Goal: Task Accomplishment & Management: Complete application form

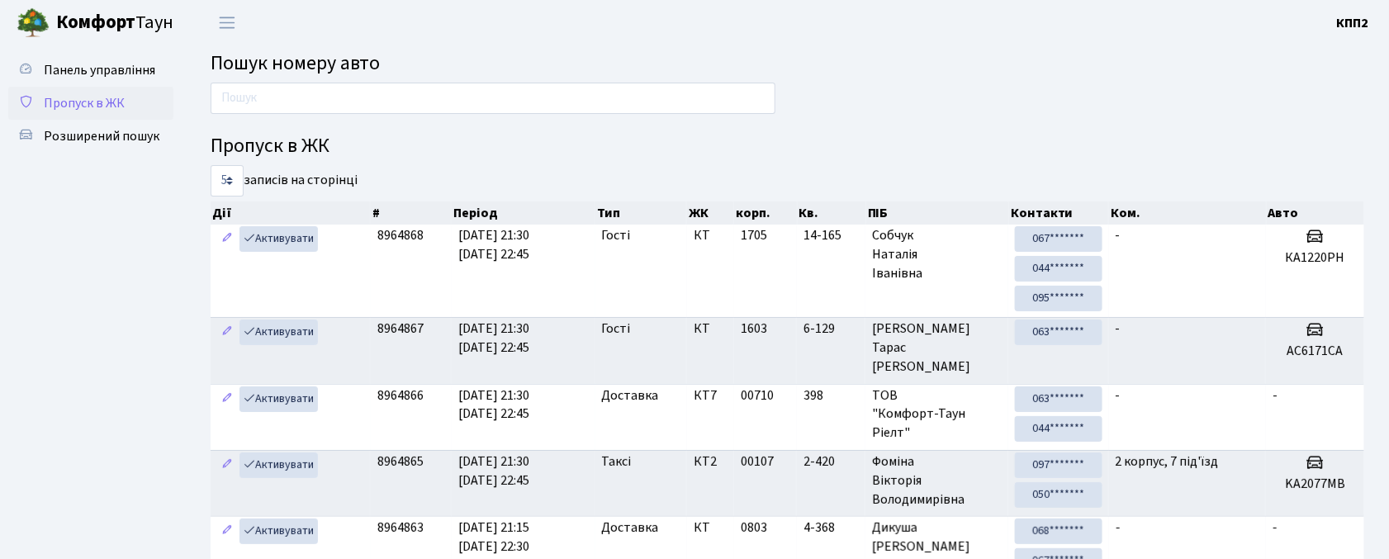
click at [80, 112] on link "Пропуск в ЖК" at bounding box center [90, 103] width 165 height 33
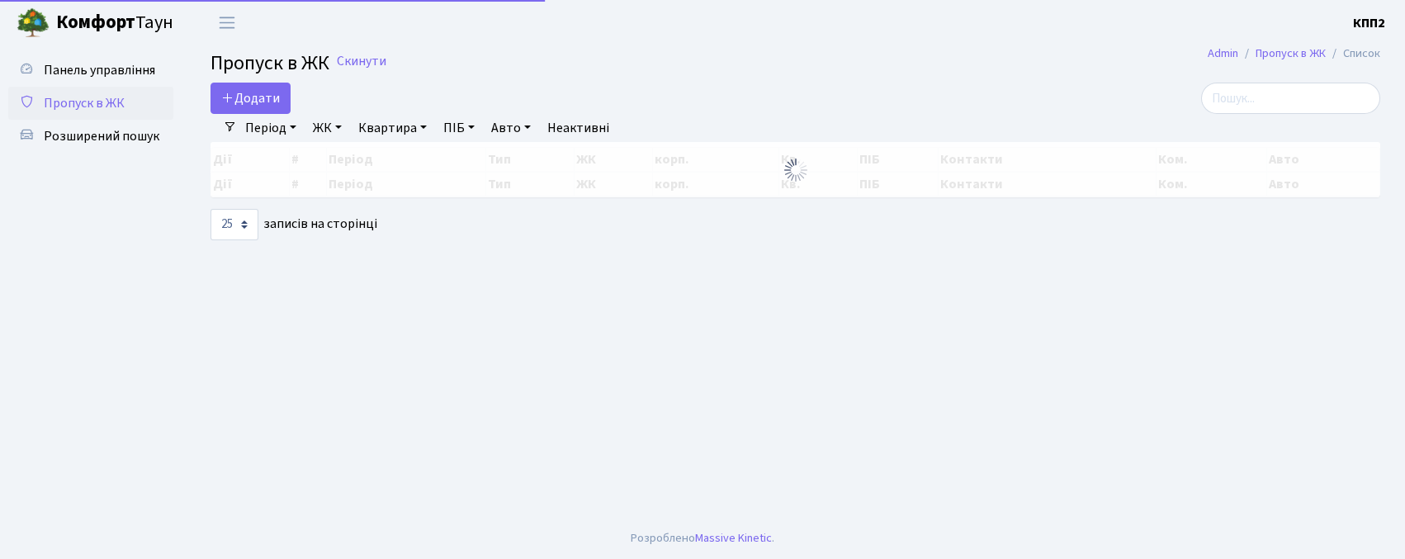
select select "25"
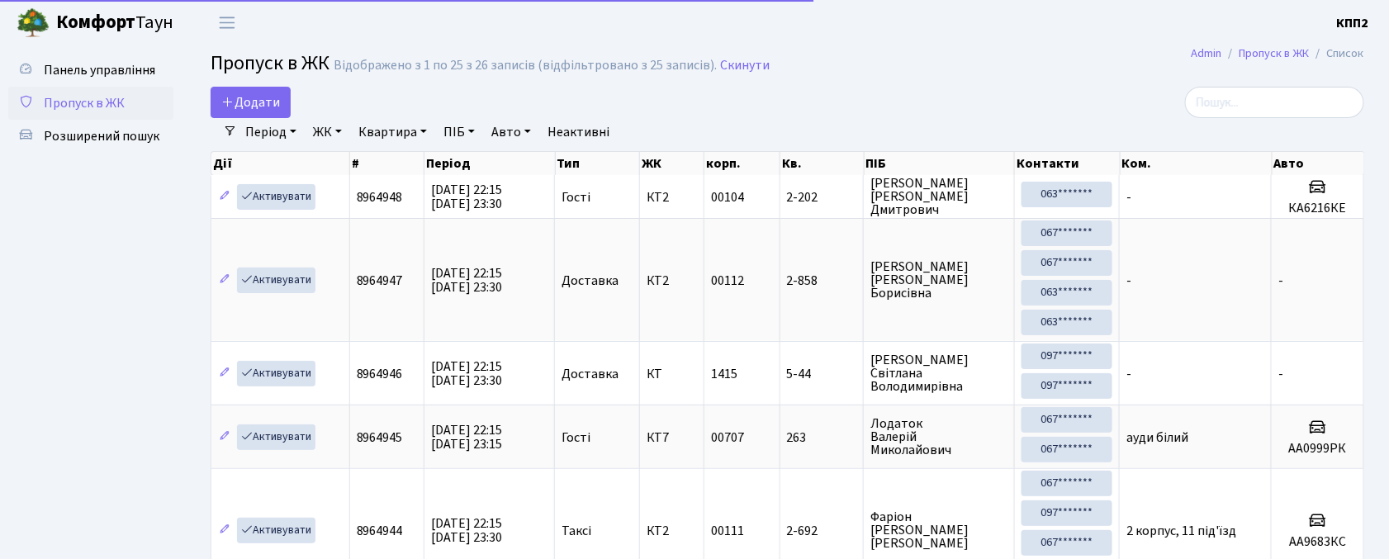
click at [235, 100] on span "Додати" at bounding box center [250, 102] width 59 height 18
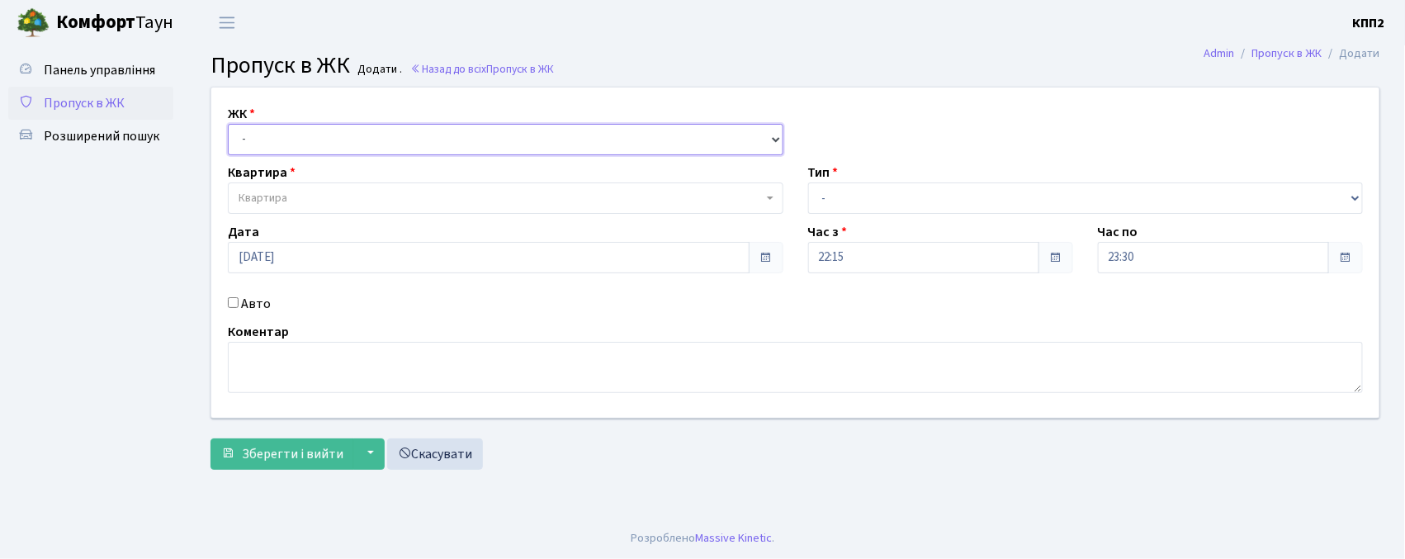
click at [252, 136] on select "- КТ, вул. Регенераторна, 4 КТ2, просп. [STREET_ADDRESS] [STREET_ADDRESS] [PERS…" at bounding box center [506, 139] width 556 height 31
select select "271"
click at [228, 124] on select "- КТ, вул. Регенераторна, 4 КТ2, просп. [STREET_ADDRESS] [STREET_ADDRESS] [PERS…" at bounding box center [506, 139] width 556 height 31
select select
click at [281, 195] on span "Квартира" at bounding box center [263, 198] width 49 height 17
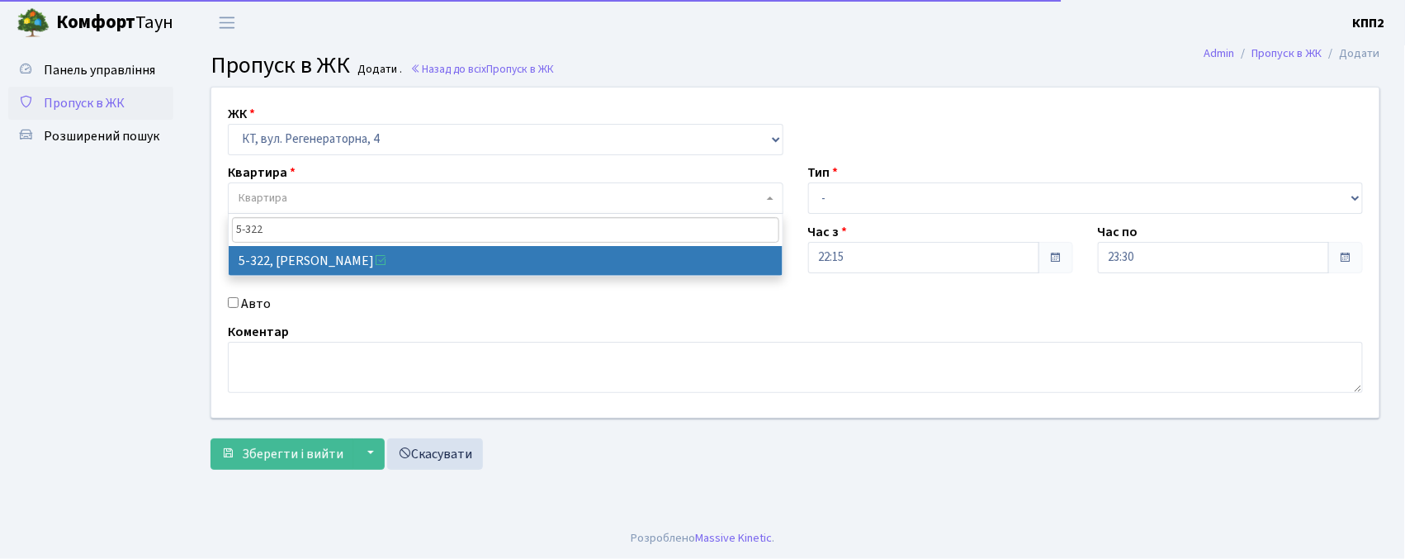
type input "5-322"
select select "2245"
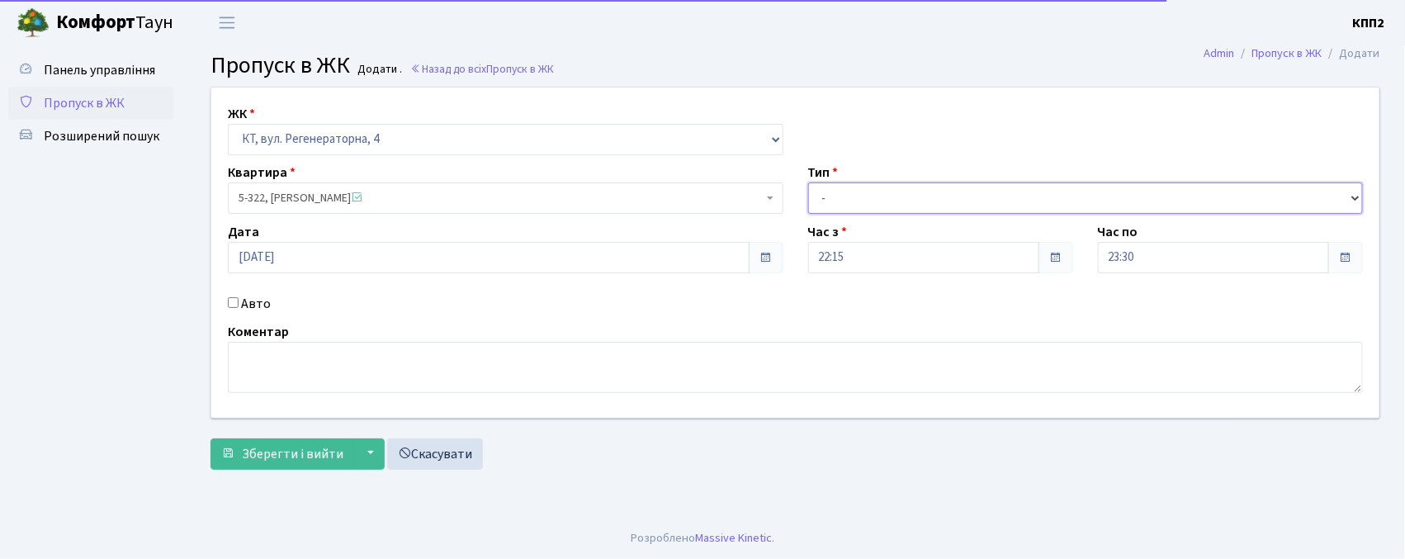
click at [844, 196] on select "- Доставка Таксі Гості Сервіс" at bounding box center [1086, 197] width 556 height 31
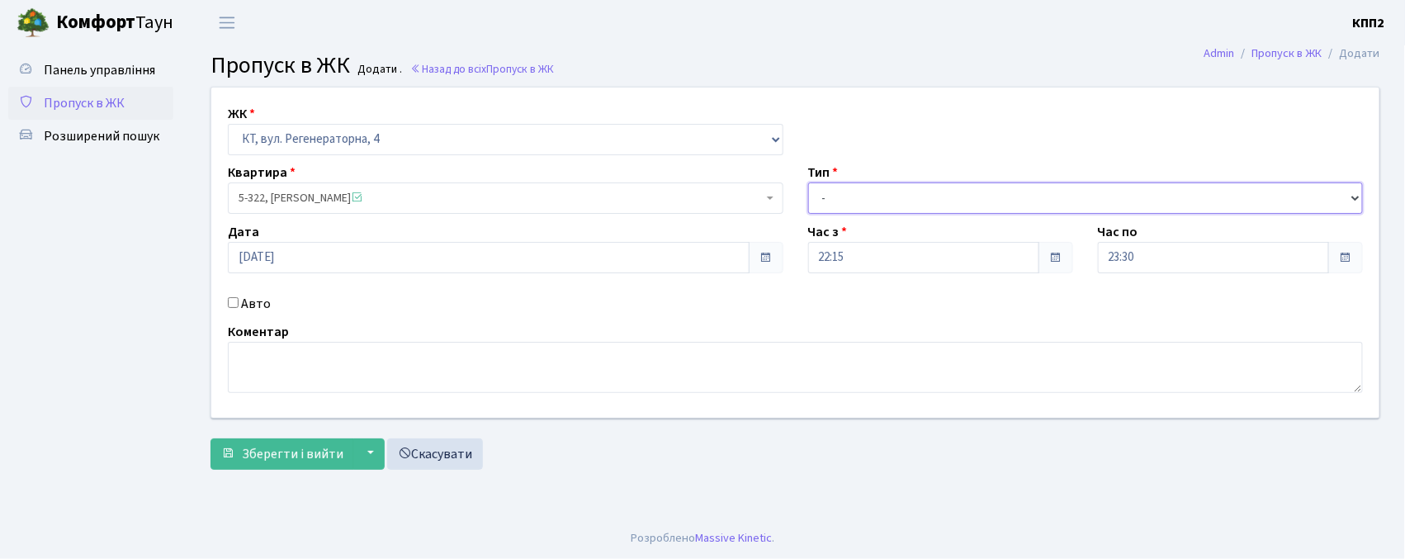
select select "3"
click at [808, 182] on select "- Доставка Таксі Гості Сервіс" at bounding box center [1086, 197] width 556 height 31
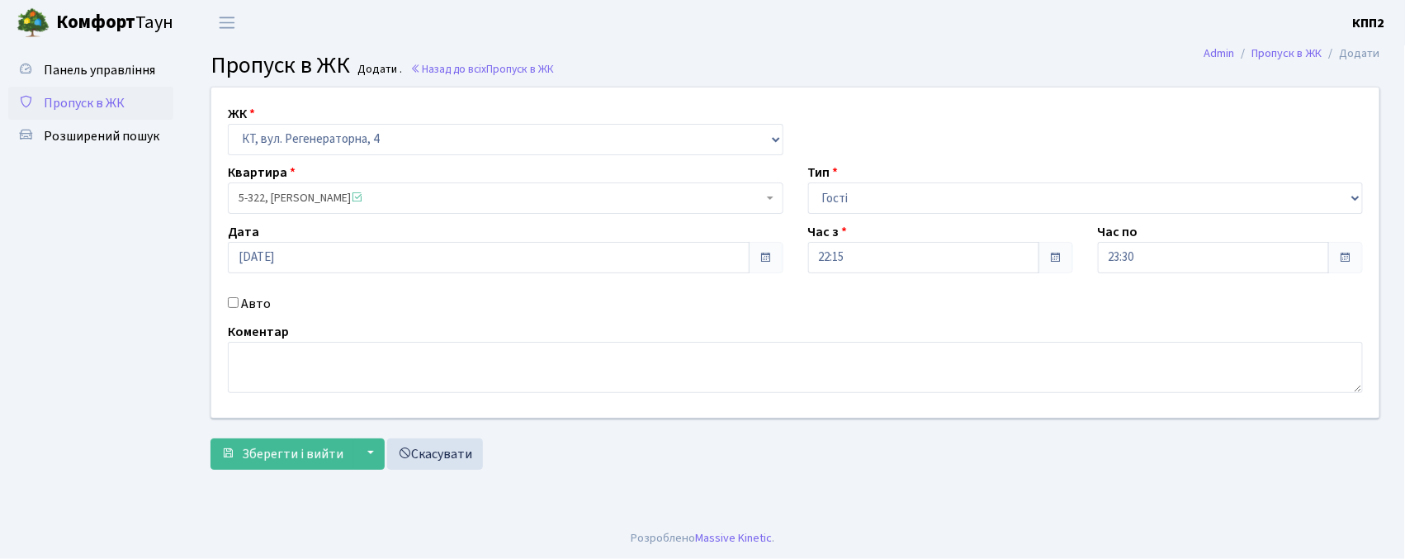
click at [232, 311] on div "Авто" at bounding box center [506, 304] width 580 height 20
click at [241, 309] on label "Авто" at bounding box center [256, 304] width 30 height 20
click at [239, 308] on input "Авто" at bounding box center [233, 302] width 11 height 11
checkbox input "true"
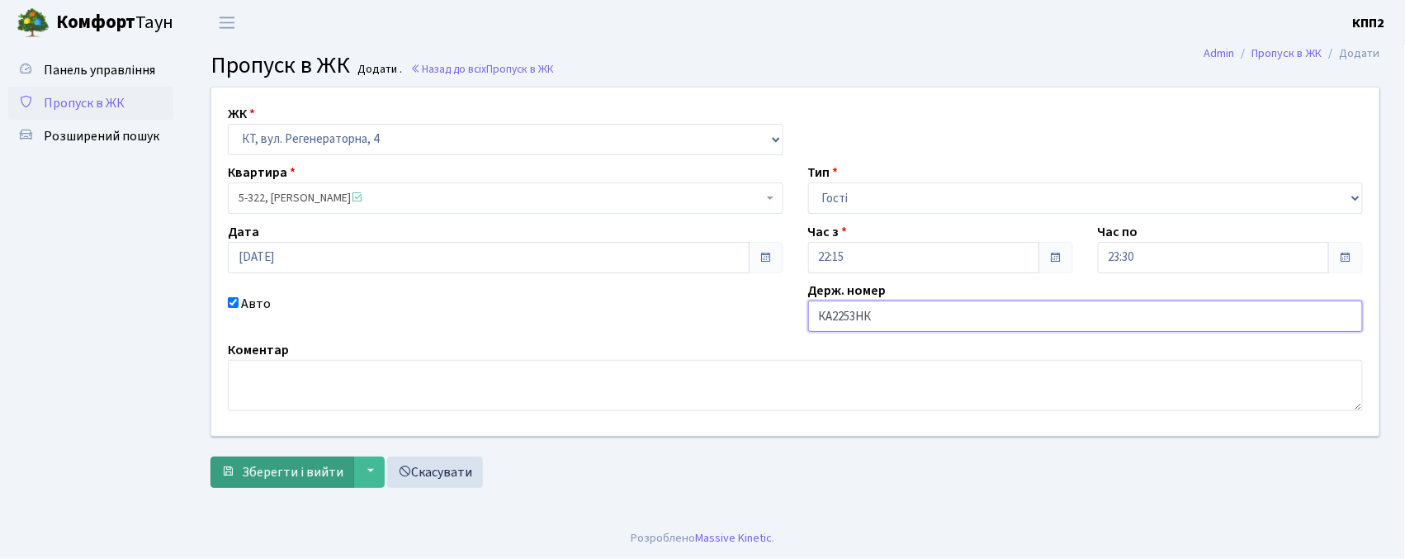
type input "КА2253НК"
click at [318, 466] on span "Зберегти і вийти" at bounding box center [293, 472] width 102 height 18
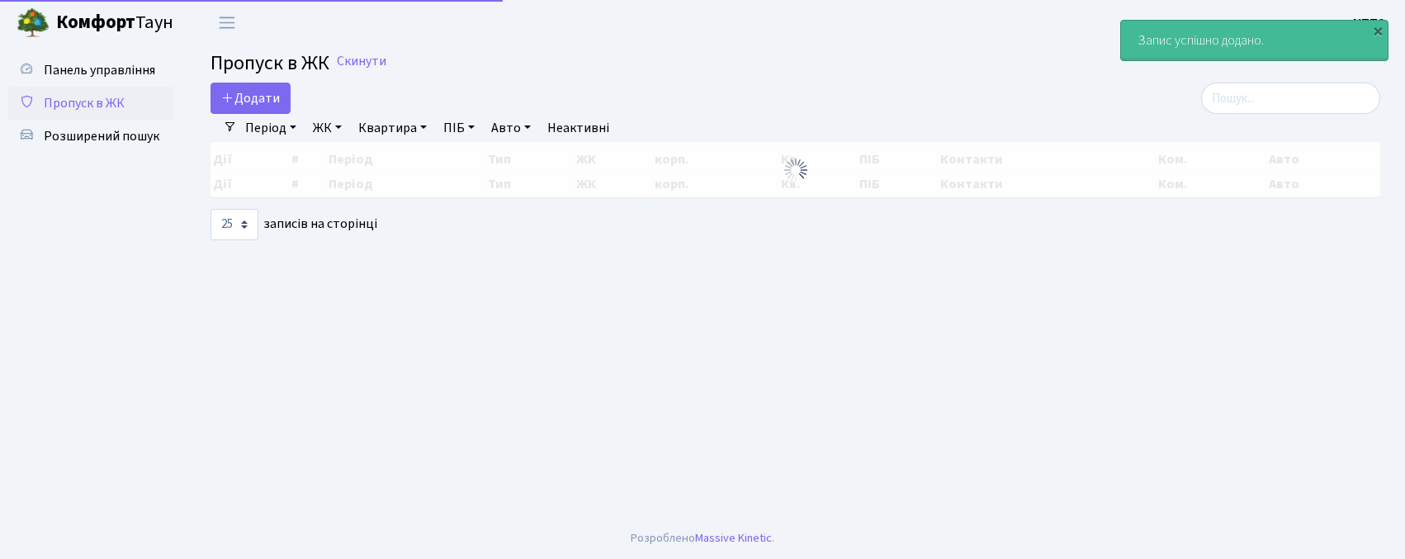
select select "25"
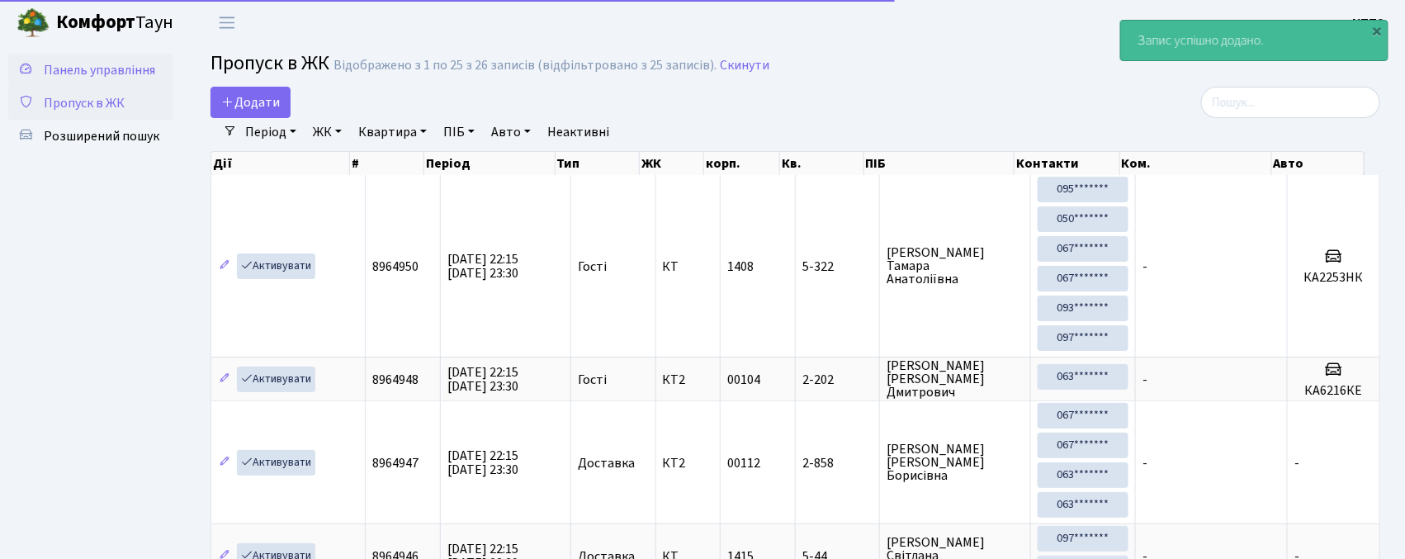
click at [96, 66] on span "Панель управління" at bounding box center [99, 70] width 111 height 18
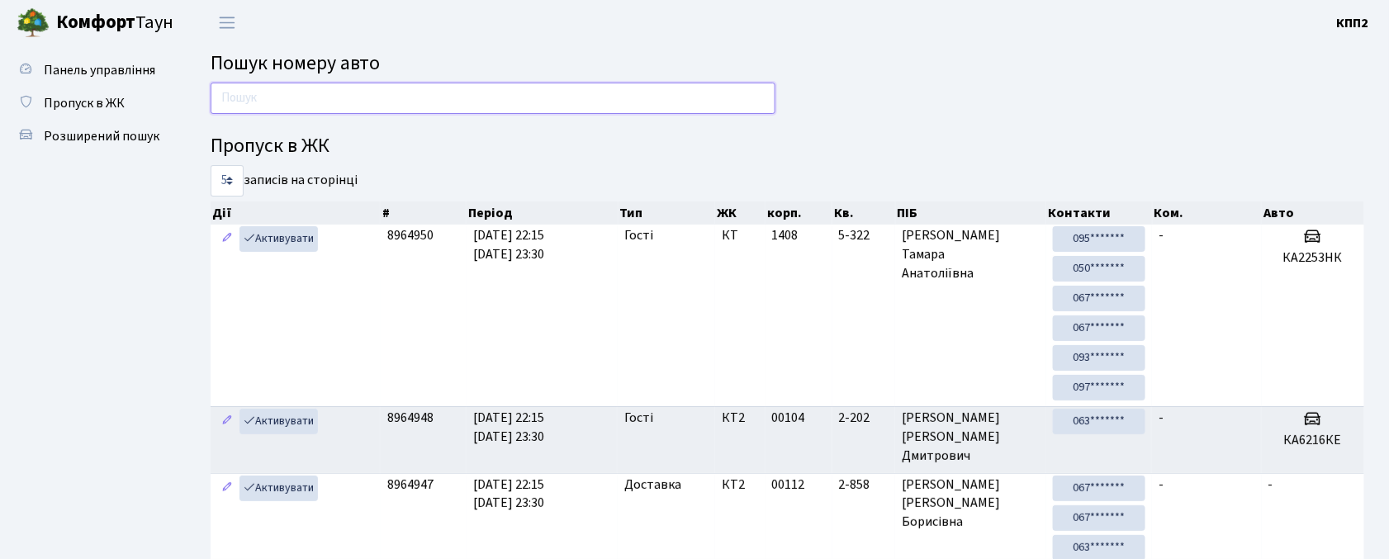
click at [291, 97] on input "text" at bounding box center [493, 98] width 565 height 31
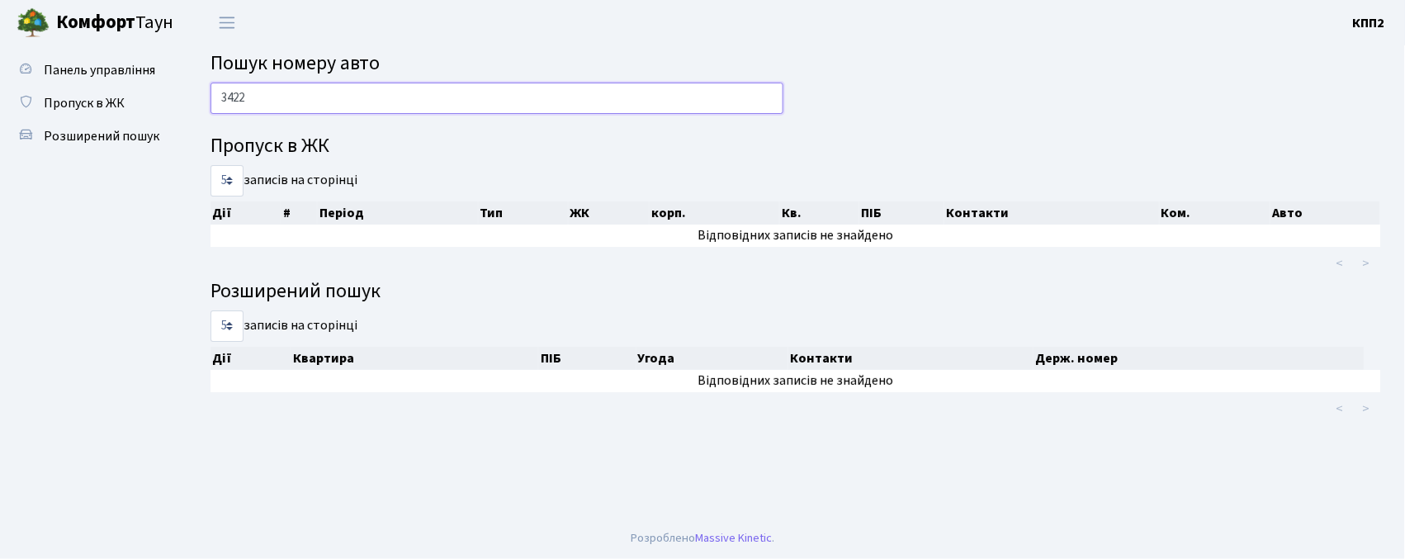
type input "3422"
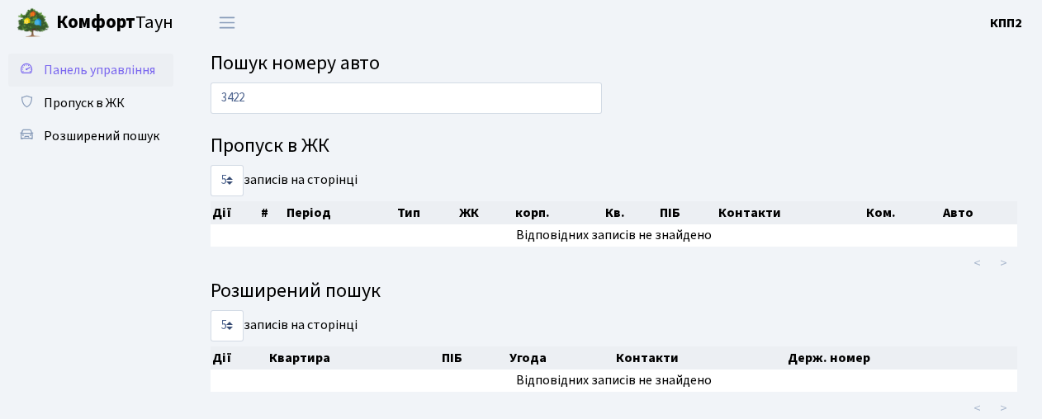
click at [150, 69] on span "Панель управління" at bounding box center [99, 70] width 111 height 18
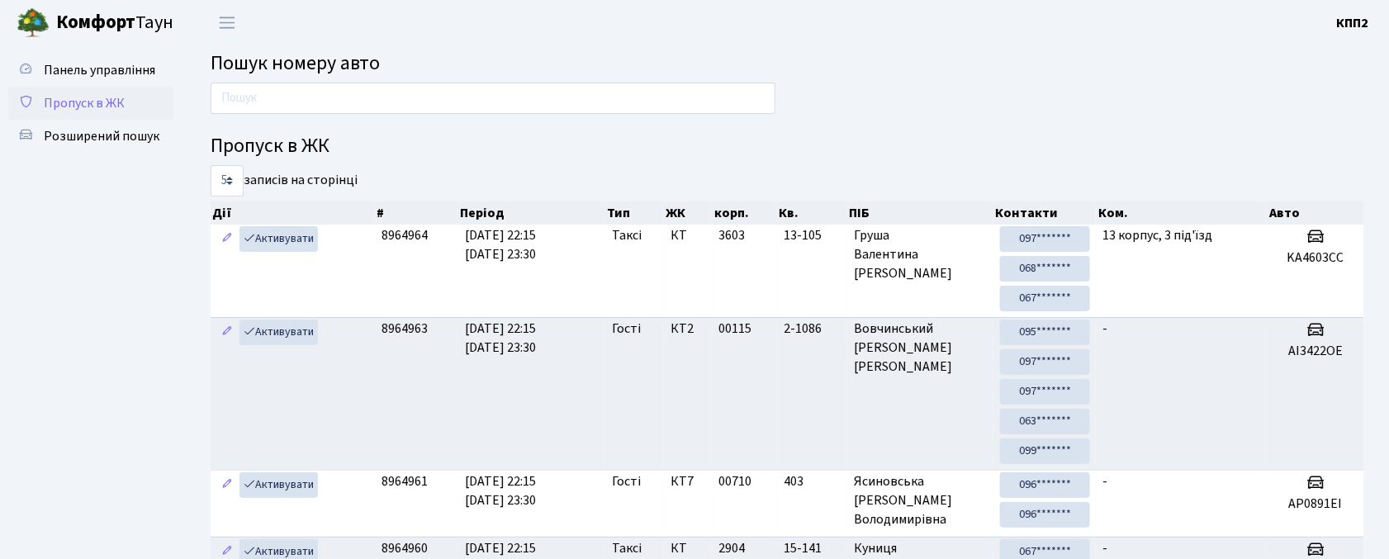
click at [124, 107] on link "Пропуск в ЖК" at bounding box center [90, 103] width 165 height 33
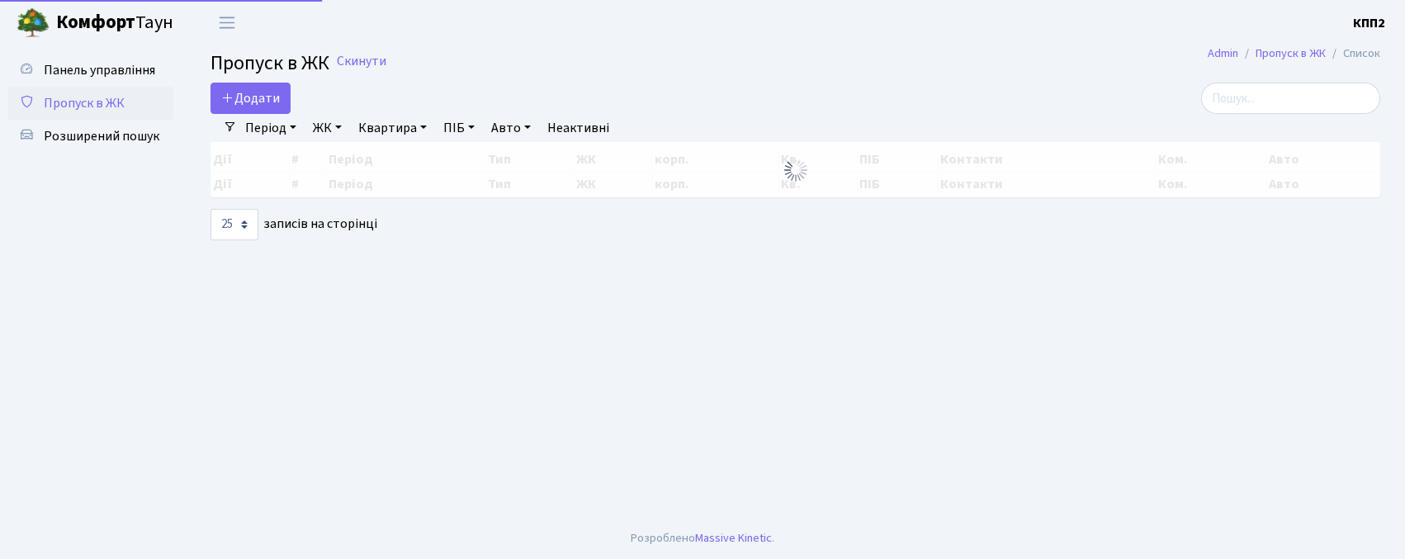
select select "25"
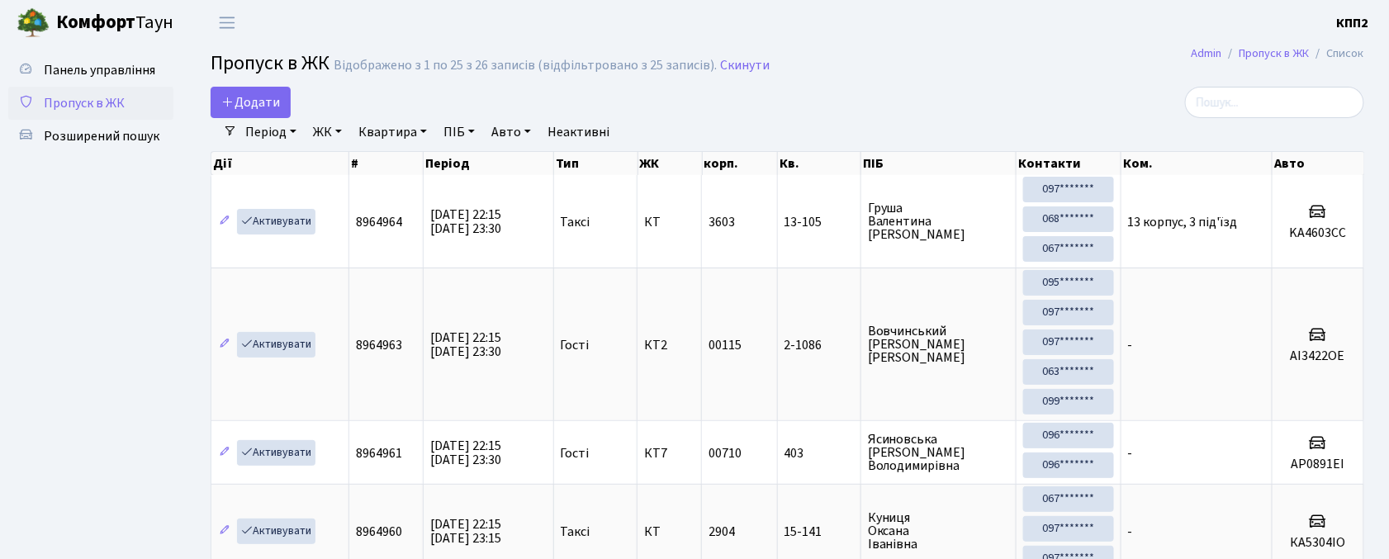
click at [124, 74] on span "Панель управління" at bounding box center [99, 70] width 111 height 18
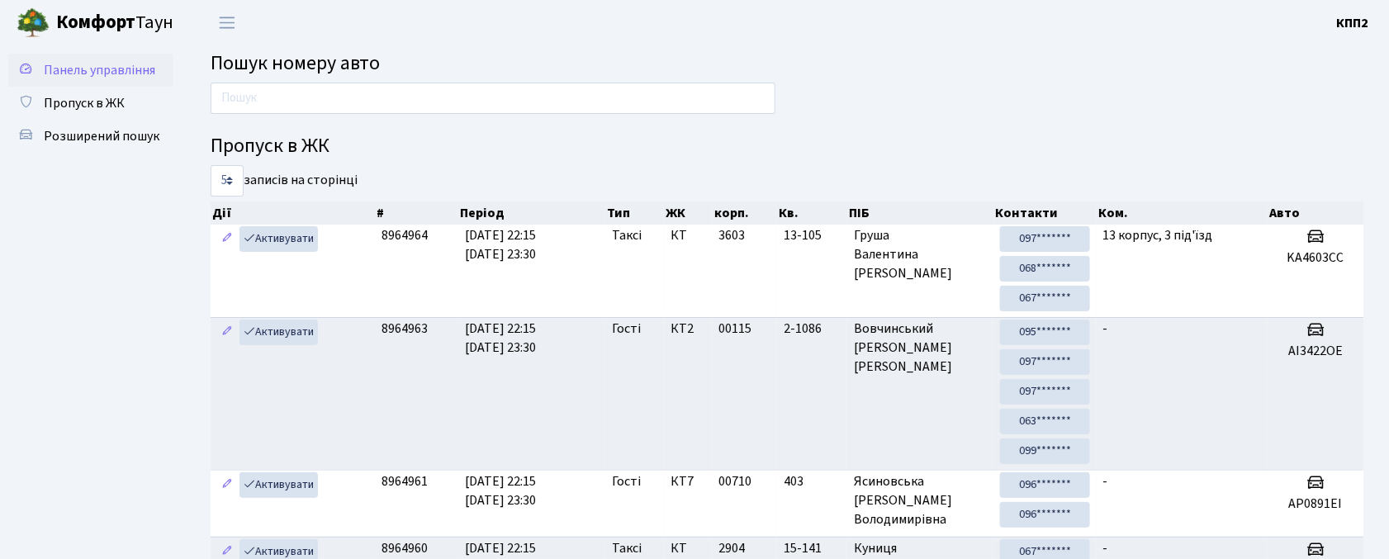
click at [136, 63] on span "Панель управління" at bounding box center [99, 70] width 111 height 18
